Goal: Transaction & Acquisition: Purchase product/service

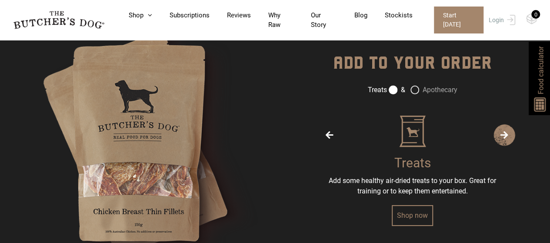
scroll to position [1305, 0]
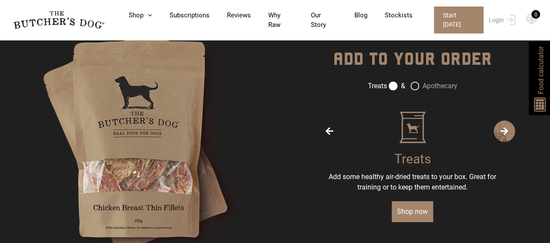
click at [418, 208] on link "Shop now" at bounding box center [412, 211] width 41 height 21
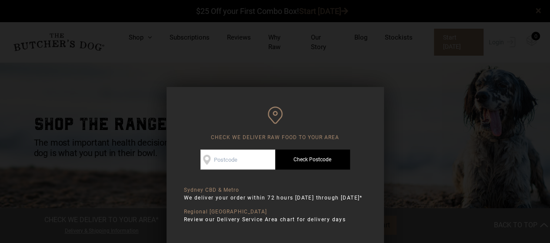
click at [238, 157] on input "Check Availability At" at bounding box center [238, 160] width 75 height 20
type input "2037"
click at [296, 150] on link "Check Postcode" at bounding box center [312, 160] width 75 height 20
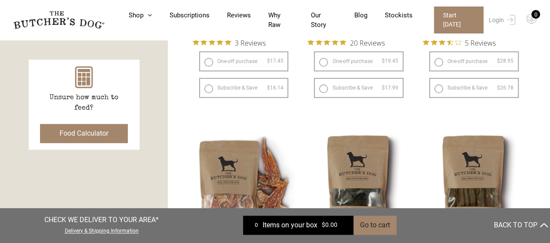
scroll to position [331, 0]
